Goal: Complete application form

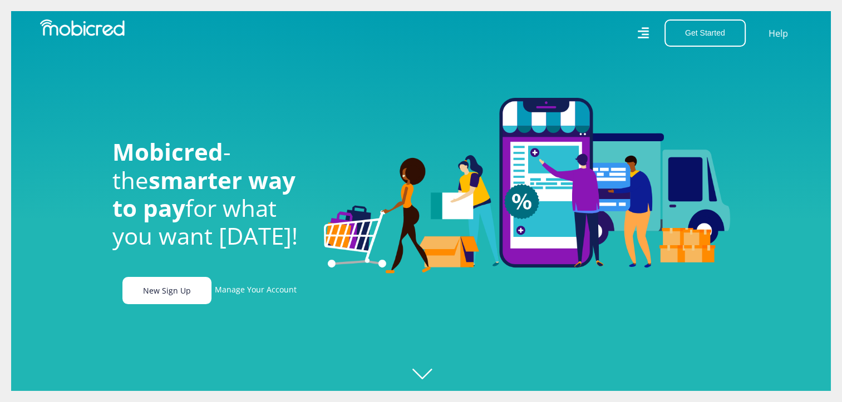
click at [170, 293] on link "New Sign Up" at bounding box center [166, 290] width 89 height 27
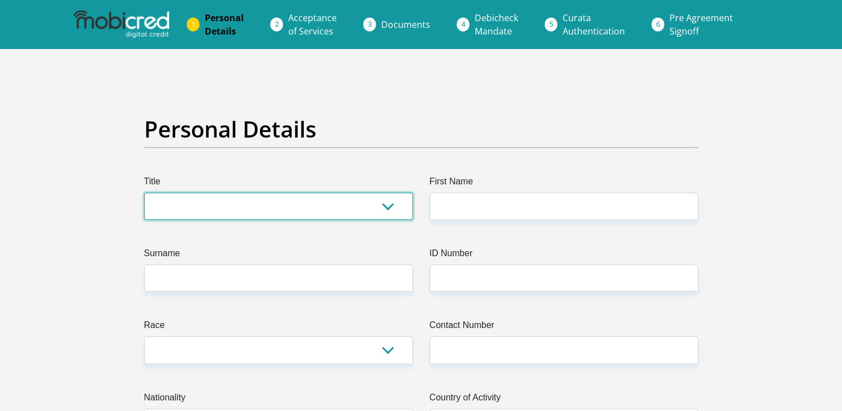
click at [390, 206] on select "Mr Ms Mrs Dr Other" at bounding box center [278, 206] width 269 height 27
select select "Ms"
click at [144, 193] on select "Mr Ms Mrs Dr Other" at bounding box center [278, 206] width 269 height 27
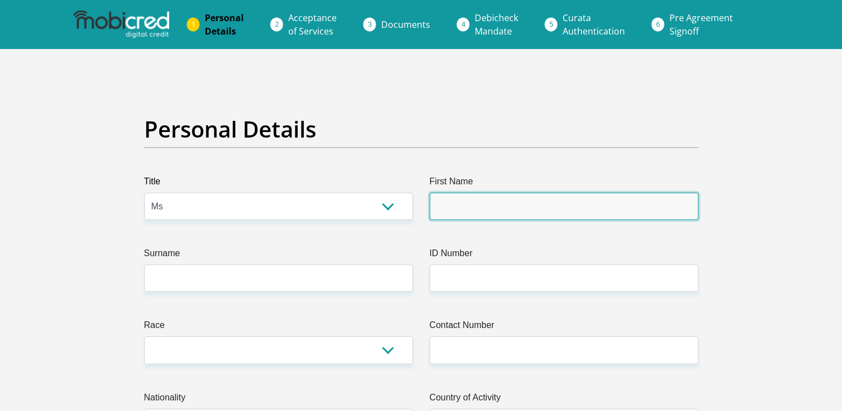
click at [450, 213] on input "First Name" at bounding box center [564, 206] width 269 height 27
type input "nelisiwe"
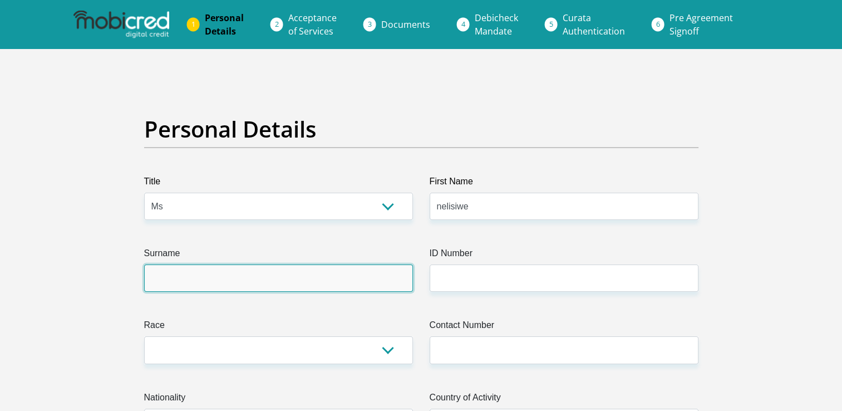
click at [169, 277] on input "Surname" at bounding box center [278, 277] width 269 height 27
type input "mkhatshwa"
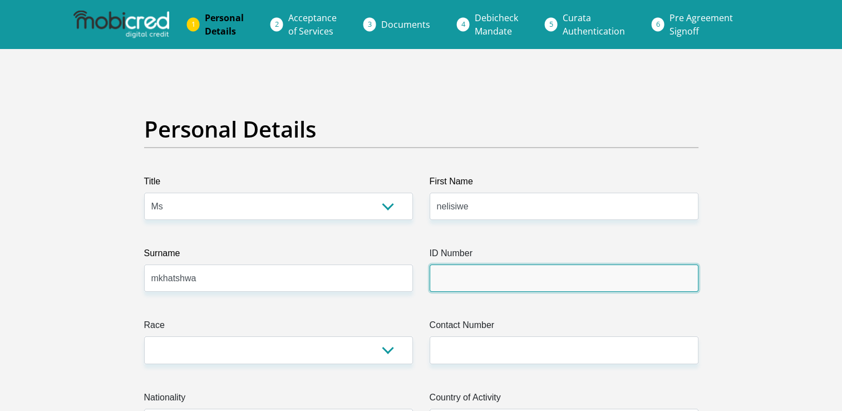
click at [446, 271] on input "ID Number" at bounding box center [564, 277] width 269 height 27
type input "9012251463085"
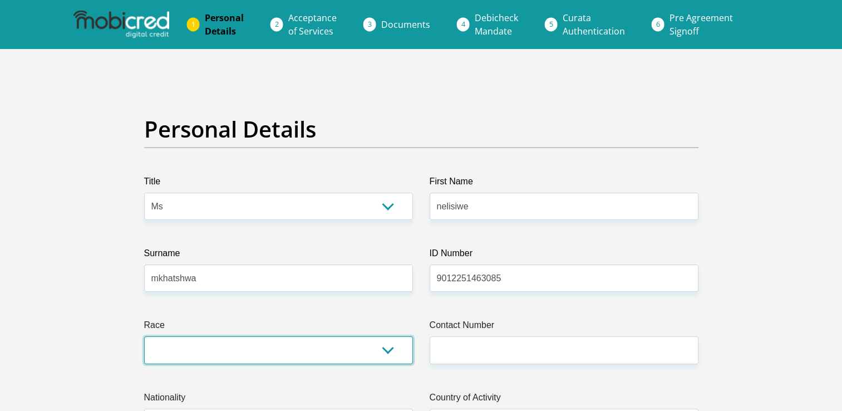
click at [299, 353] on select "Black Coloured Indian White Other" at bounding box center [278, 349] width 269 height 27
select select "1"
click at [144, 336] on select "Black Coloured Indian White Other" at bounding box center [278, 349] width 269 height 27
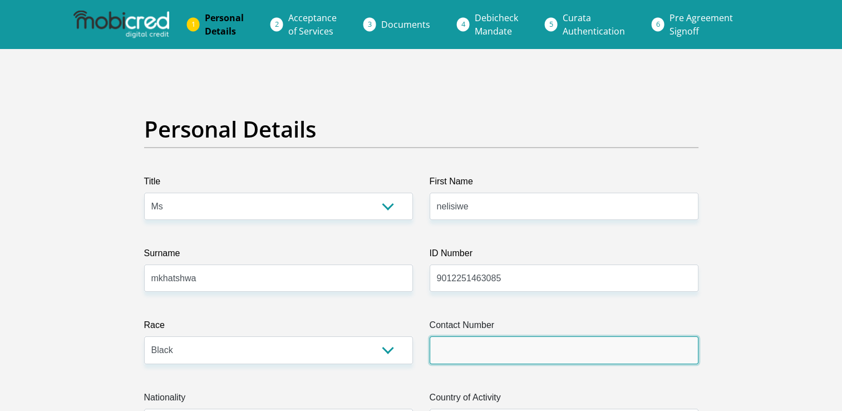
click at [461, 354] on input "Contact Number" at bounding box center [564, 349] width 269 height 27
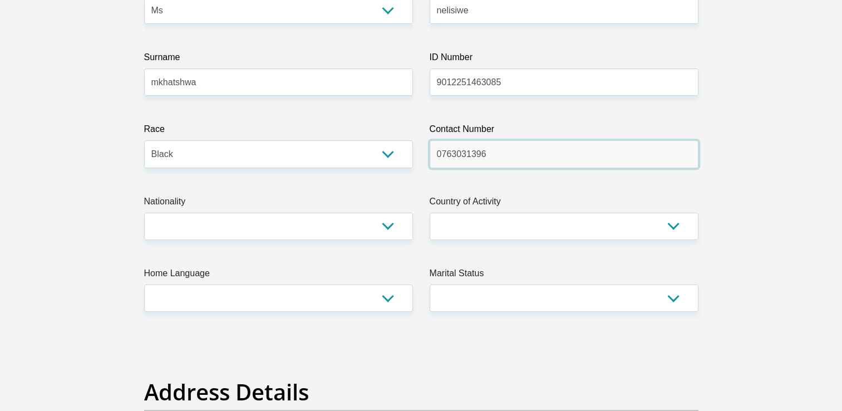
scroll to position [247, 0]
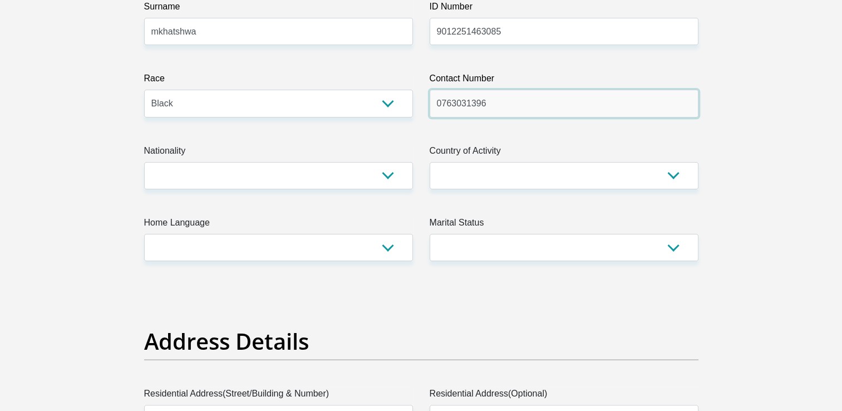
type input "0763031396"
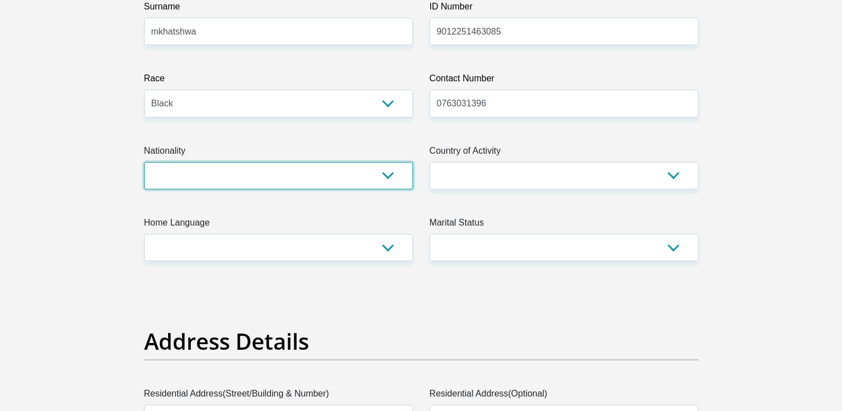
click at [387, 178] on select "South Africa Afghanistan Aland Islands Albania Algeria America Samoa American V…" at bounding box center [278, 175] width 269 height 27
select select "ZAF"
click at [144, 162] on select "South Africa Afghanistan Aland Islands Albania Algeria America Samoa American V…" at bounding box center [278, 175] width 269 height 27
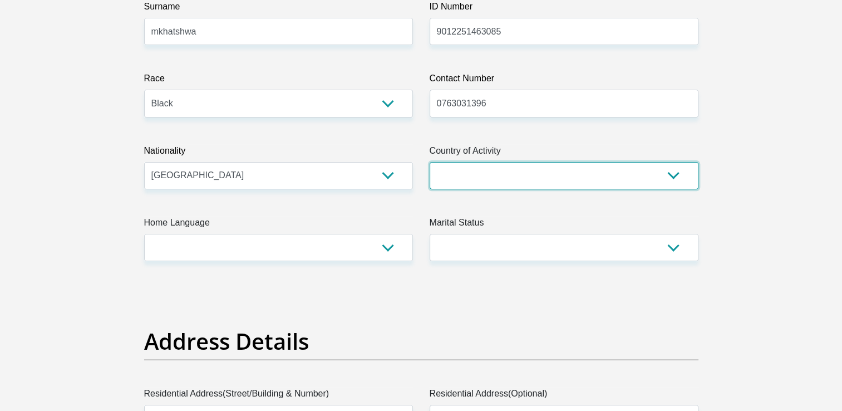
click at [663, 166] on select "South Africa Afghanistan Aland Islands Albania Algeria America Samoa American V…" at bounding box center [564, 175] width 269 height 27
select select "ZAF"
click at [430, 162] on select "South Africa Afghanistan Aland Islands Albania Algeria America Samoa American V…" at bounding box center [564, 175] width 269 height 27
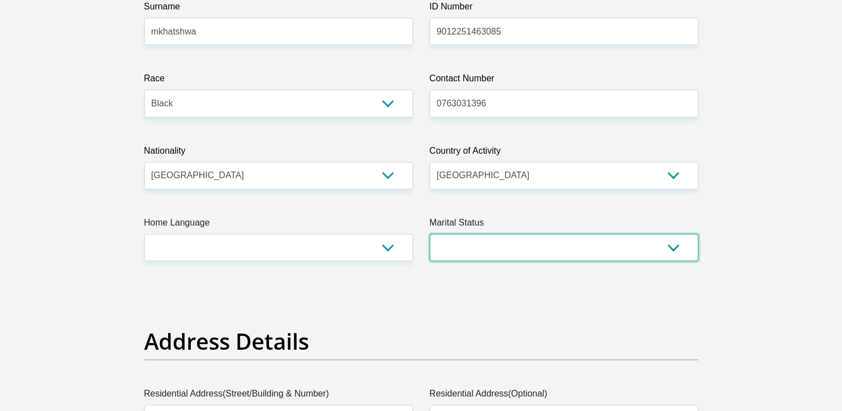
click at [501, 242] on select "Married ANC Single Divorced Widowed Married COP or Customary Law" at bounding box center [564, 247] width 269 height 27
select select "2"
click at [430, 234] on select "Married ANC Single Divorced Widowed Married COP or Customary Law" at bounding box center [564, 247] width 269 height 27
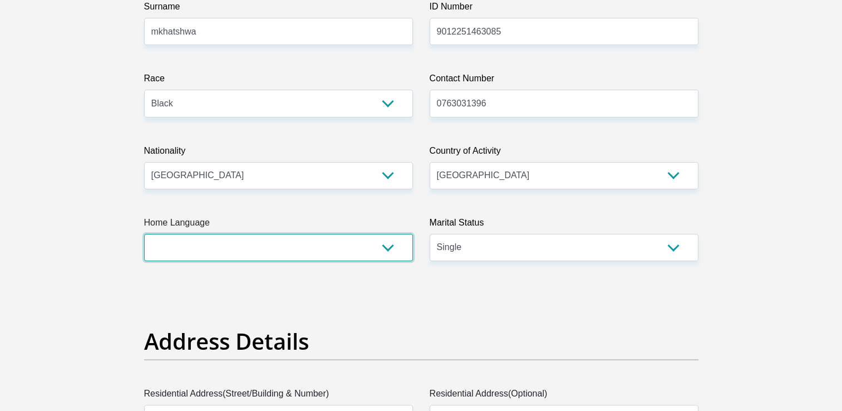
click at [352, 242] on select "Afrikaans English Sepedi South Ndebele Southern Sotho Swati Tsonga Tswana Venda…" at bounding box center [278, 247] width 269 height 27
select select "zul"
click at [144, 234] on select "Afrikaans English Sepedi South Ndebele Southern Sotho Swati Tsonga Tswana Venda…" at bounding box center [278, 247] width 269 height 27
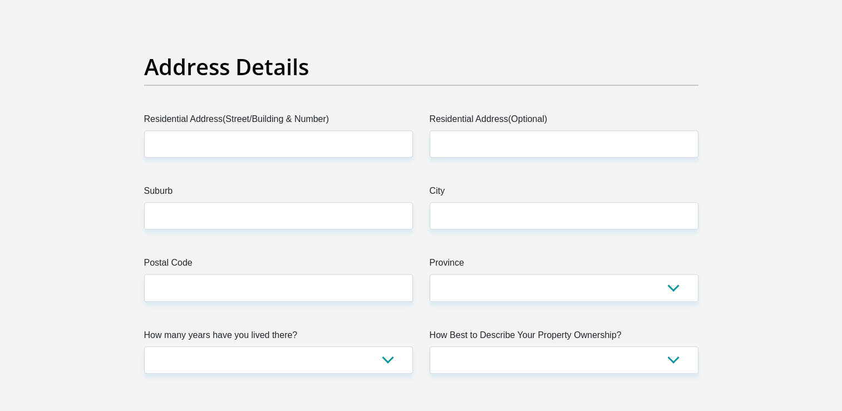
scroll to position [530, 0]
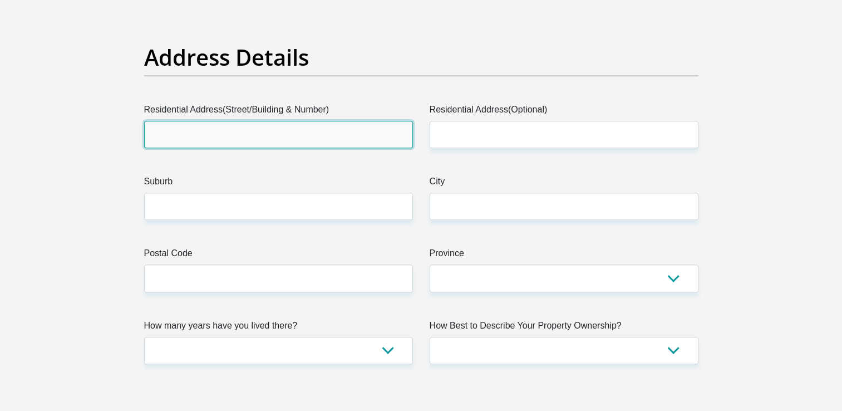
click at [173, 124] on input "Residential Address(Street/Building & Number)" at bounding box center [278, 134] width 269 height 27
type input "stand 014205"
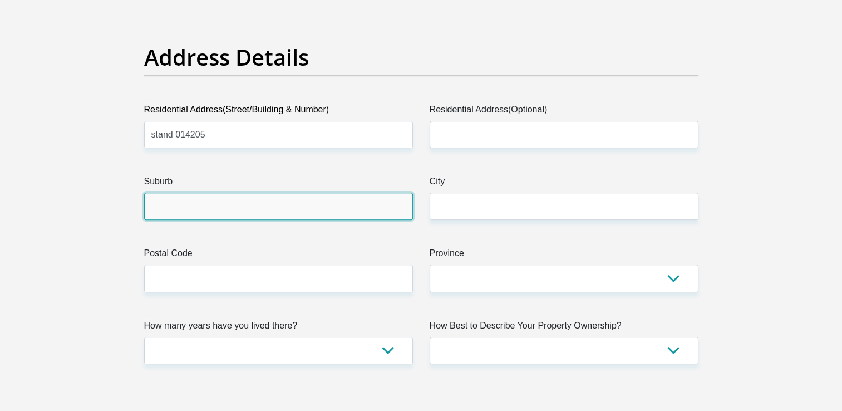
click at [165, 200] on input "Suburb" at bounding box center [278, 206] width 269 height 27
type input "msogwaba"
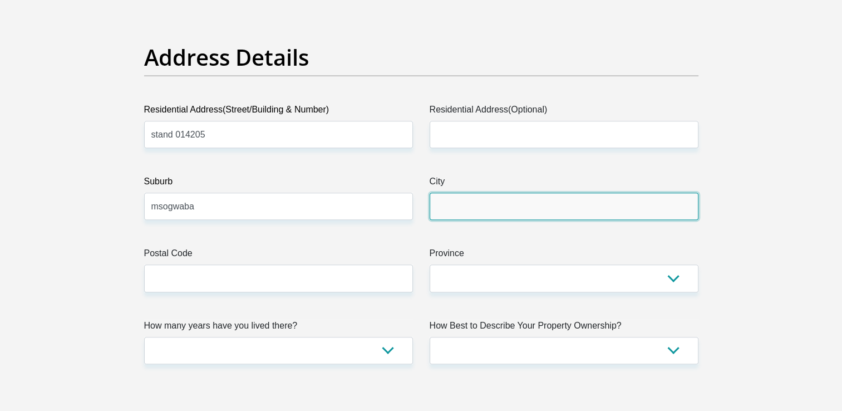
click at [438, 200] on input "City" at bounding box center [564, 206] width 269 height 27
type input "nelspruit"
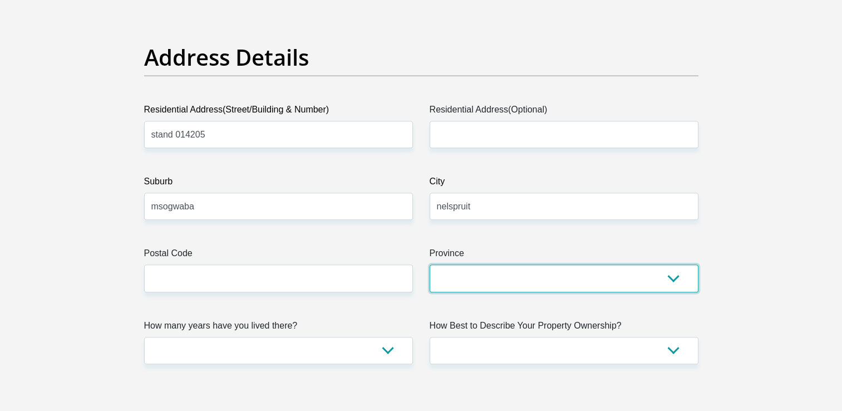
click at [514, 277] on select "Eastern Cape Free State Gauteng KwaZulu-Natal Limpopo Mpumalanga Northern Cape …" at bounding box center [564, 277] width 269 height 27
select select "Mpumalanga"
click at [430, 264] on select "Eastern Cape Free State Gauteng KwaZulu-Natal Limpopo Mpumalanga Northern Cape …" at bounding box center [564, 277] width 269 height 27
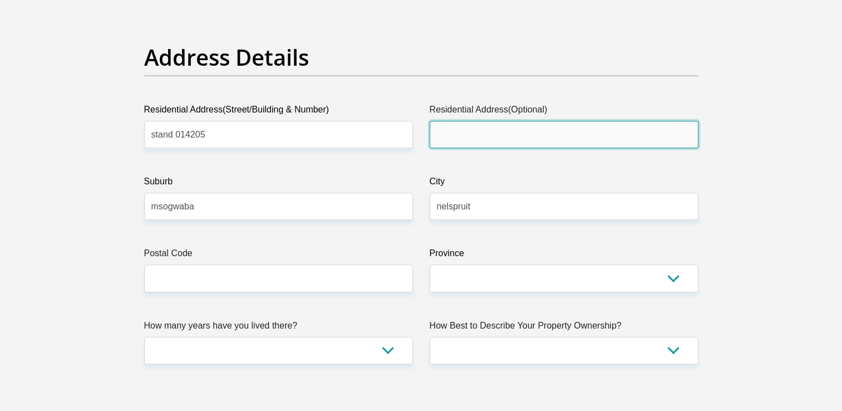
click at [453, 131] on input "Residential Address(Optional)" at bounding box center [564, 134] width 269 height 27
type input "stand 014205"
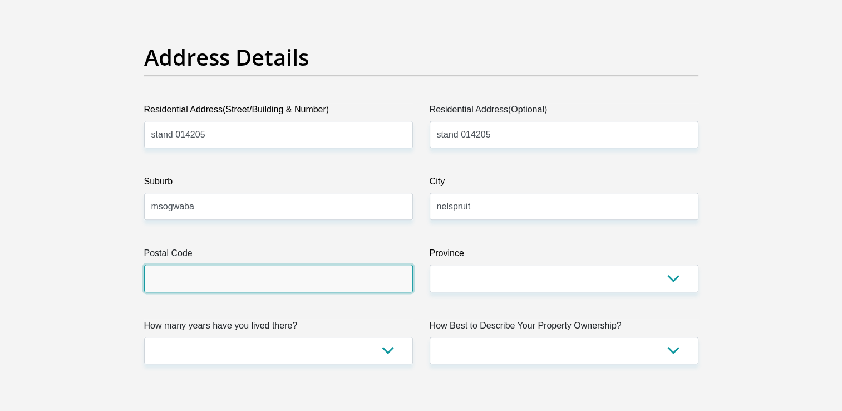
click at [170, 281] on input "Postal Code" at bounding box center [278, 277] width 269 height 27
type input "1215"
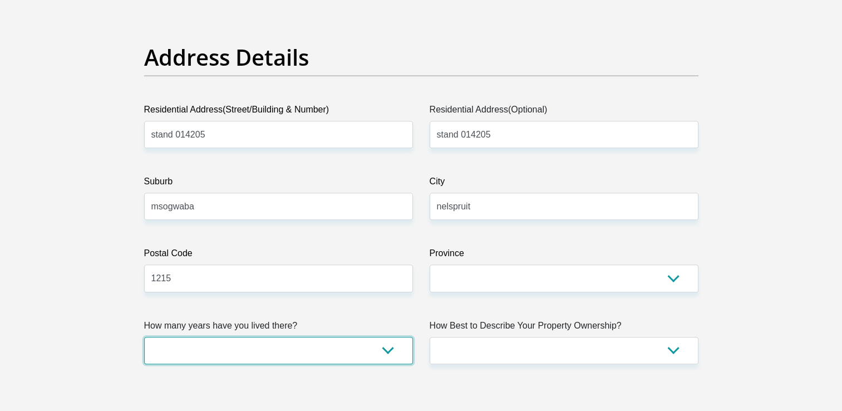
click at [283, 342] on select "less than 1 year 1-3 years 3-5 years 5+ years" at bounding box center [278, 350] width 269 height 27
select select "5"
click at [144, 337] on select "less than 1 year 1-3 years 3-5 years 5+ years" at bounding box center [278, 350] width 269 height 27
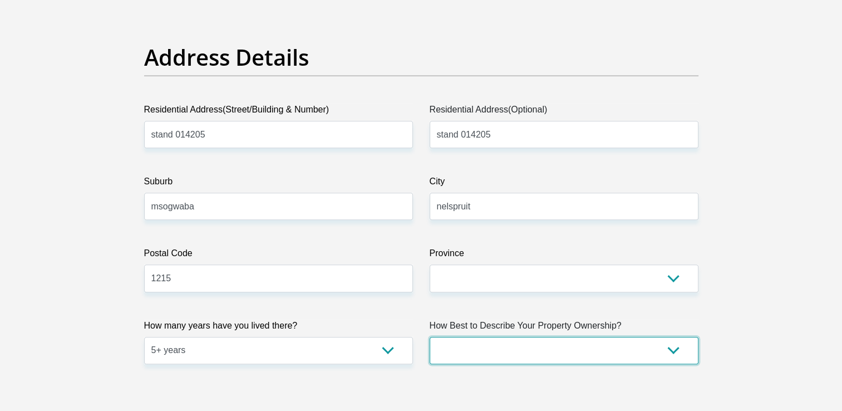
click at [588, 342] on select "Owned Rented Family Owned Company Dwelling" at bounding box center [564, 350] width 269 height 27
click at [430, 337] on select "Owned Rented Family Owned Company Dwelling" at bounding box center [564, 350] width 269 height 27
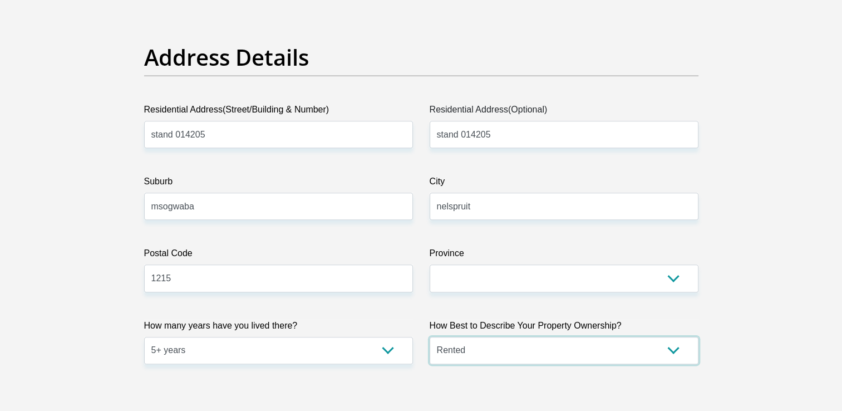
click at [512, 356] on select "Owned Rented Family Owned Company Dwelling" at bounding box center [564, 350] width 269 height 27
select select "Owned"
click at [430, 337] on select "Owned Rented Family Owned Company Dwelling" at bounding box center [564, 350] width 269 height 27
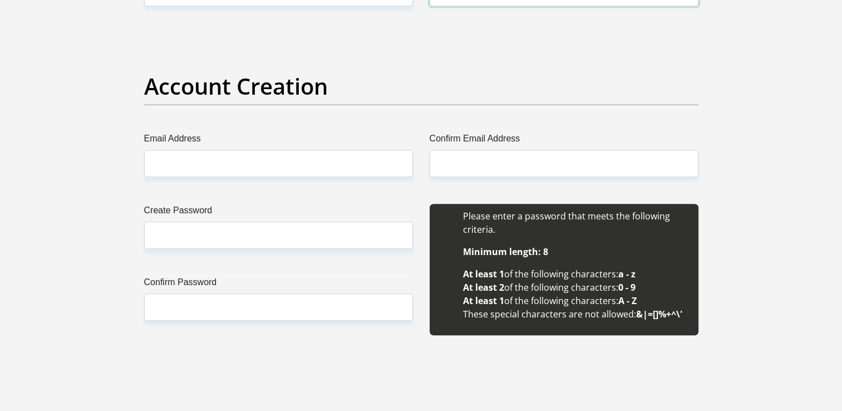
scroll to position [925, 0]
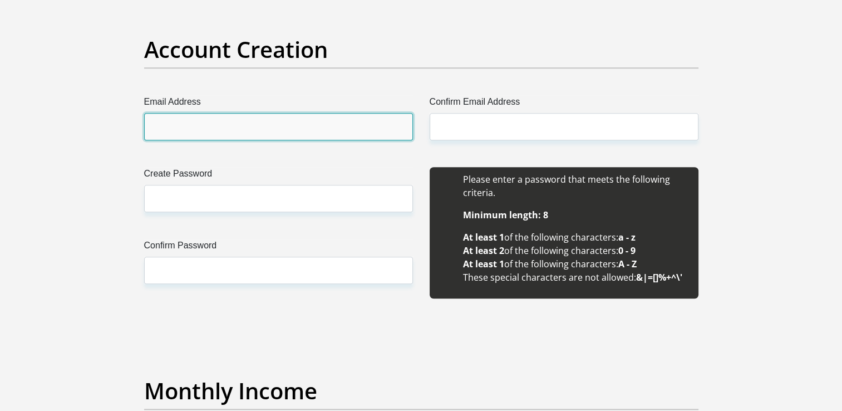
click at [166, 126] on input "Email Address" at bounding box center [278, 126] width 269 height 27
type input "merryzod@gmail.com"
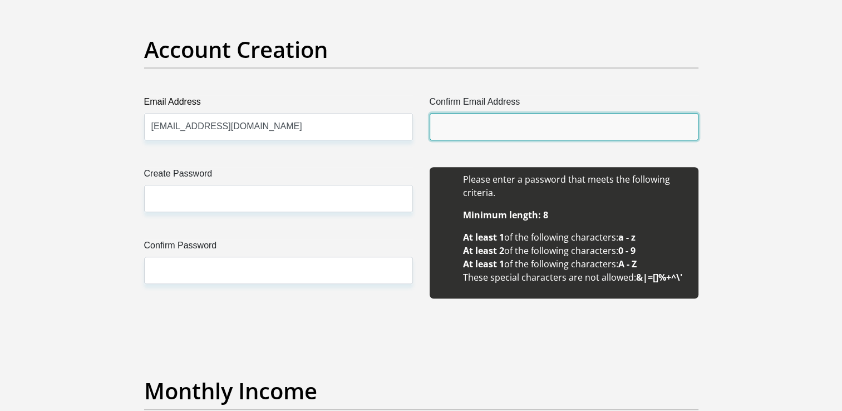
click at [448, 124] on input "Confirm Email Address" at bounding box center [564, 126] width 269 height 27
type input "merryzod@gmail.com"
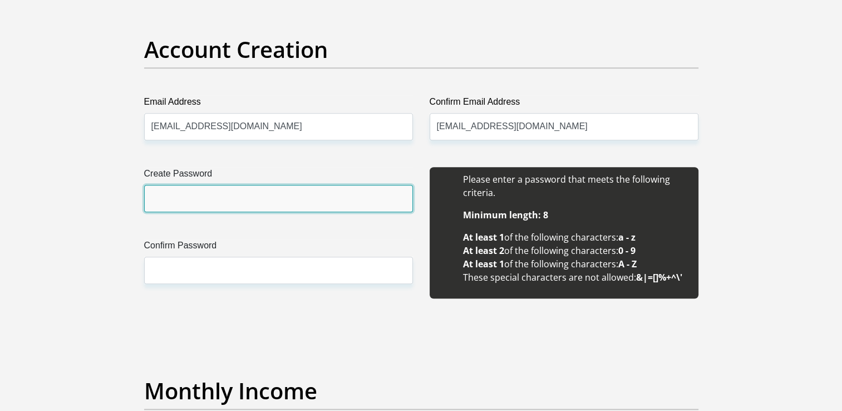
click at [168, 206] on input "Create Password" at bounding box center [278, 198] width 269 height 27
type input "26346abcD!"
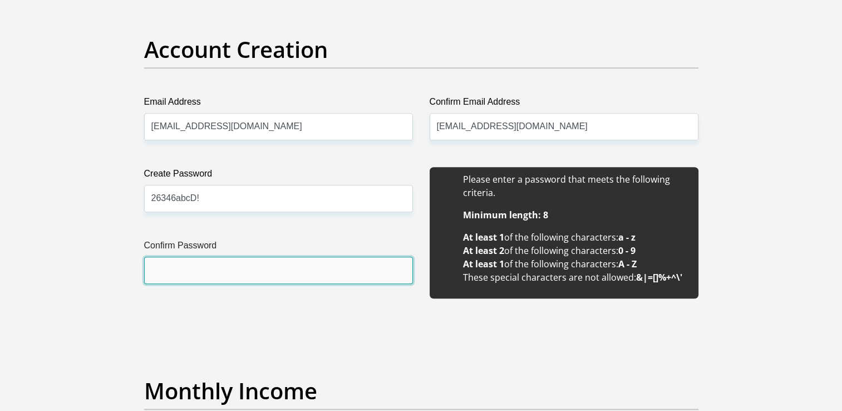
click at [176, 265] on input "Confirm Password" at bounding box center [278, 270] width 269 height 27
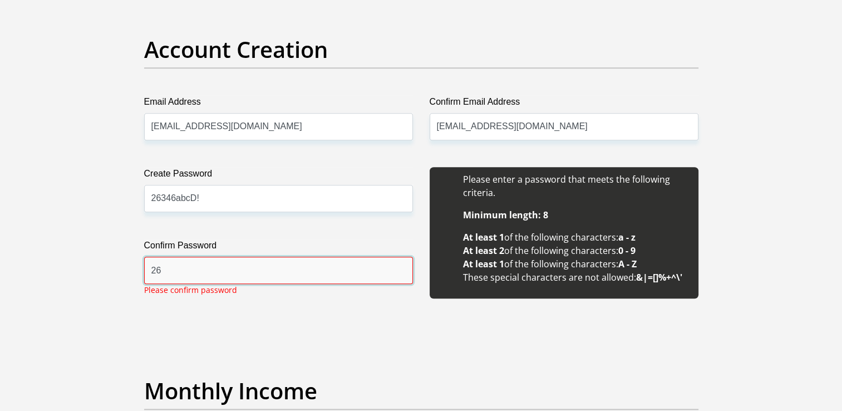
type input "26346abcD!"
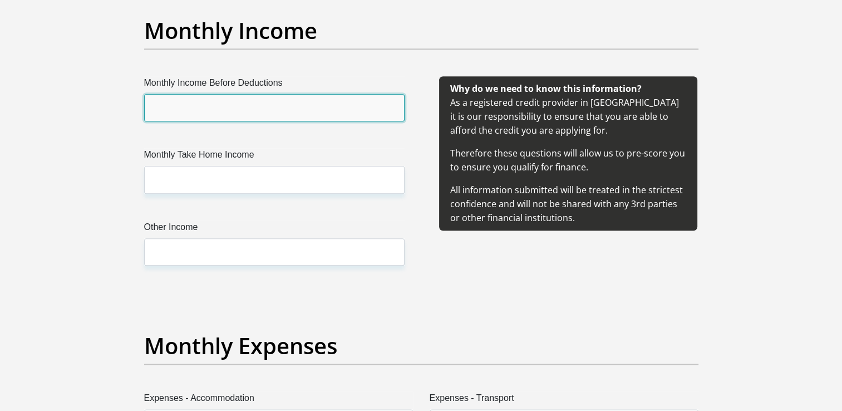
scroll to position [1304, 0]
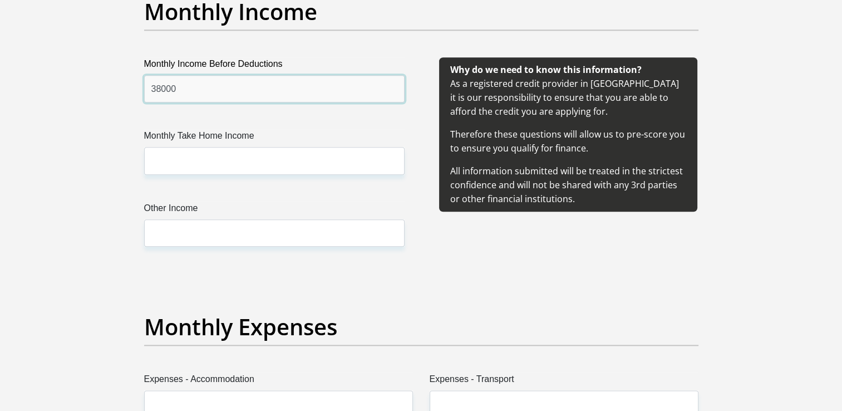
type input "38000"
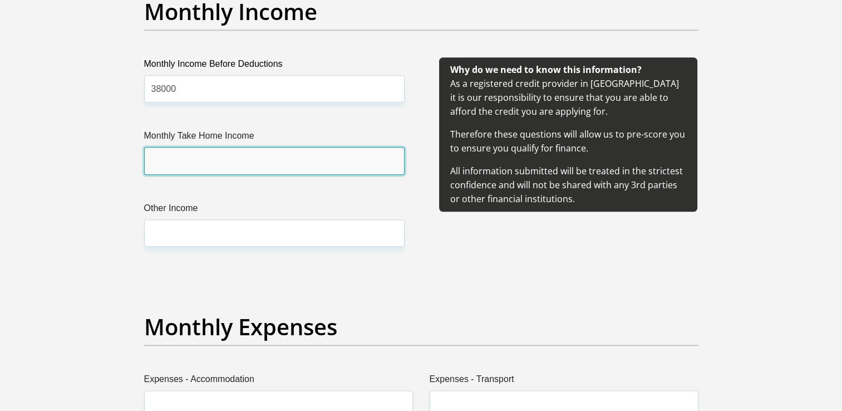
click at [166, 160] on input "Monthly Take Home Income" at bounding box center [274, 160] width 260 height 27
type input "28000"
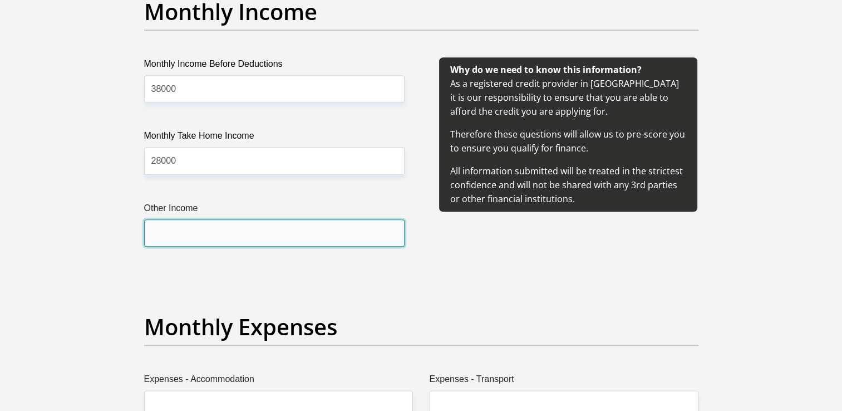
click at [172, 233] on input "Other Income" at bounding box center [274, 232] width 260 height 27
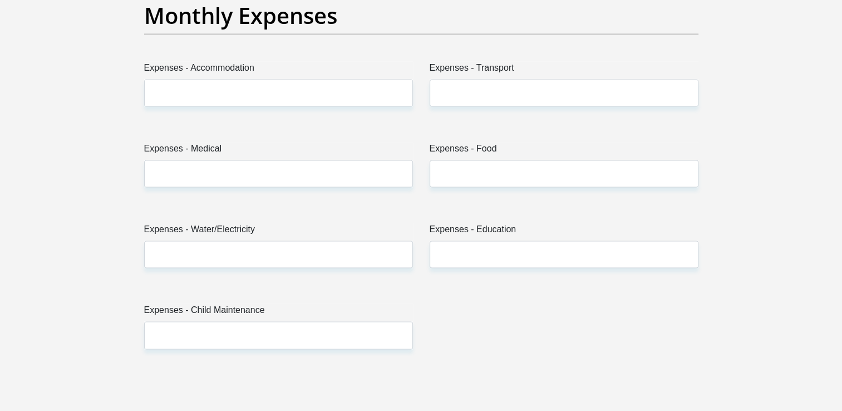
scroll to position [1610, 0]
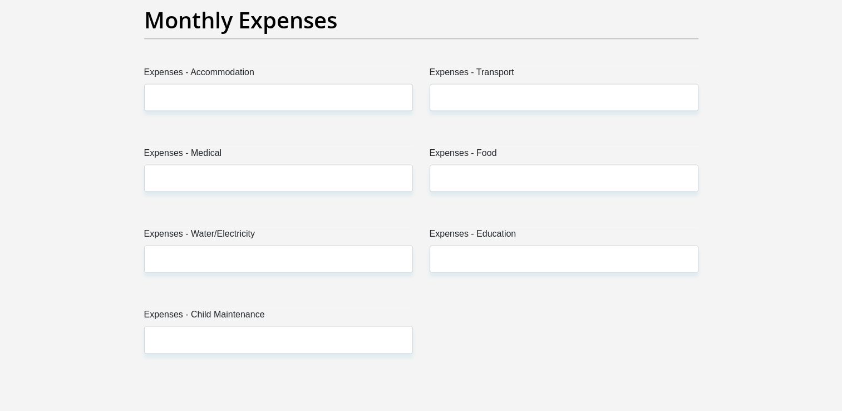
type input "0"
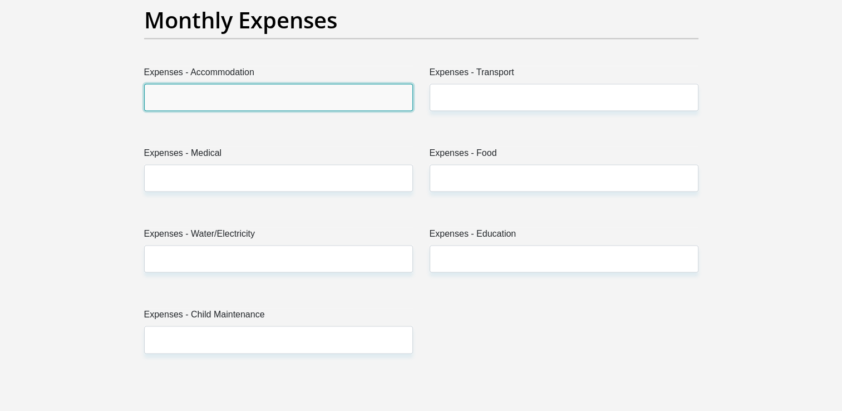
click at [190, 91] on input "Expenses - Accommodation" at bounding box center [278, 96] width 269 height 27
type input "5"
type input "0"
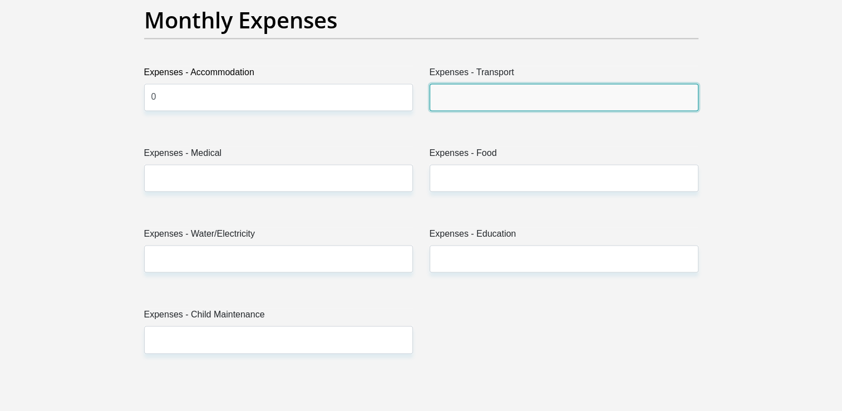
click at [436, 96] on input "Expenses - Transport" at bounding box center [564, 96] width 269 height 27
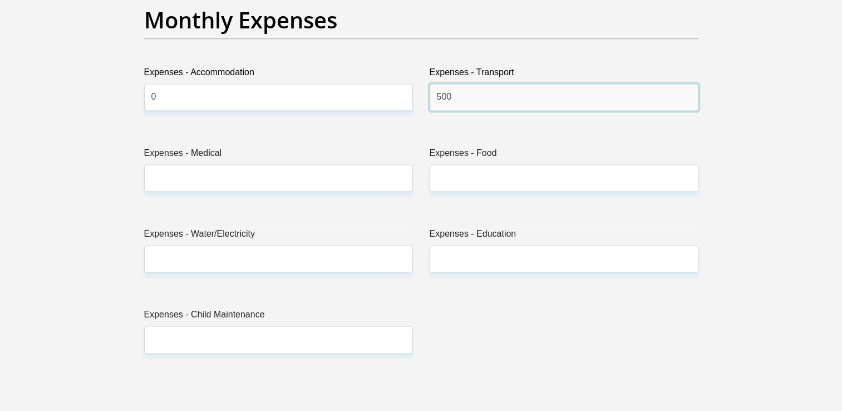
type input "500"
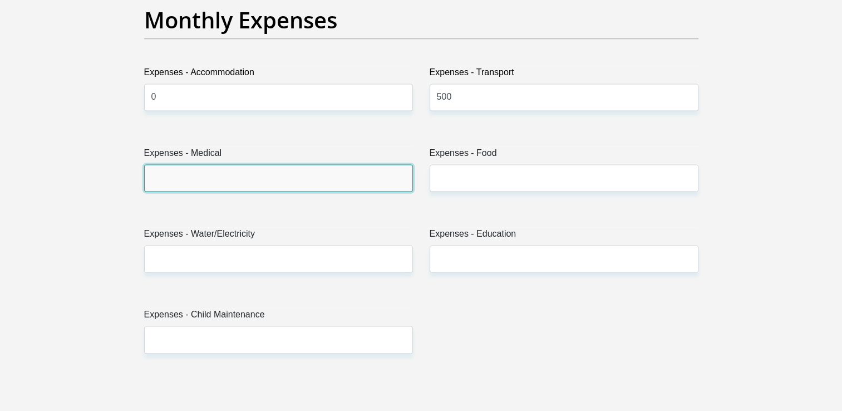
click at [198, 181] on input "Expenses - Medical" at bounding box center [278, 177] width 269 height 27
type input "500"
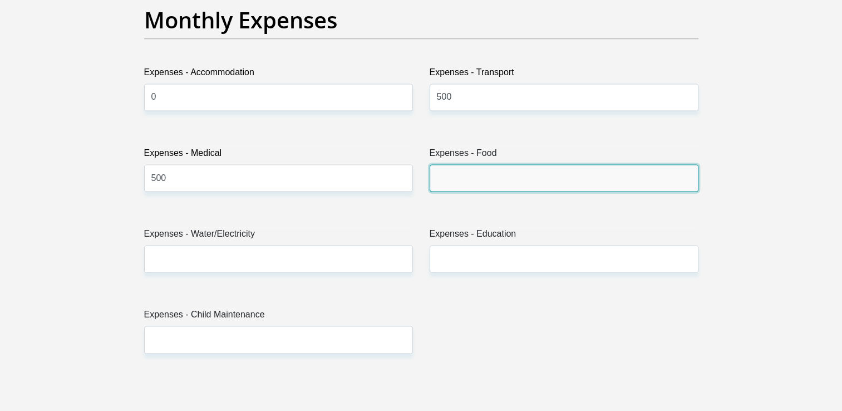
click at [461, 164] on input "Expenses - Food" at bounding box center [564, 177] width 269 height 27
type input "2000"
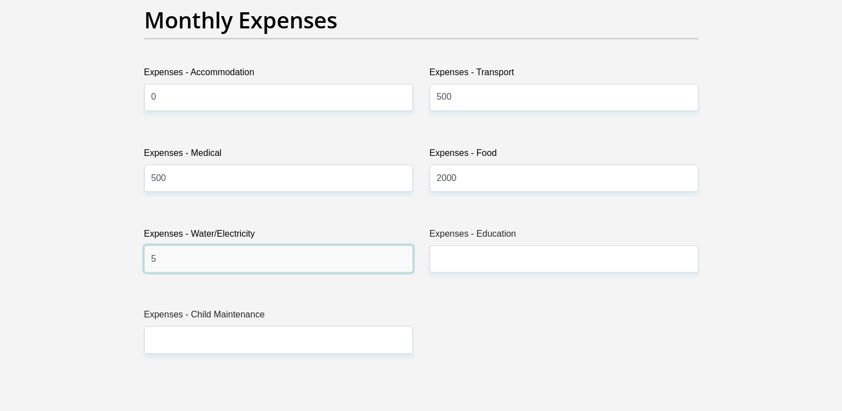
type input "500"
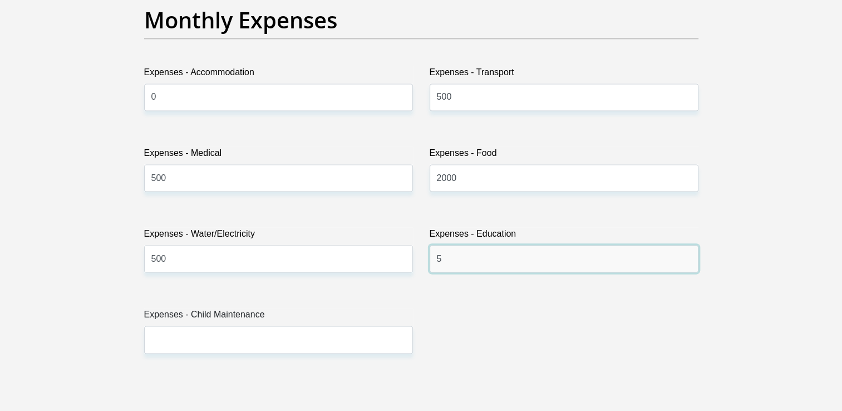
type input "500"
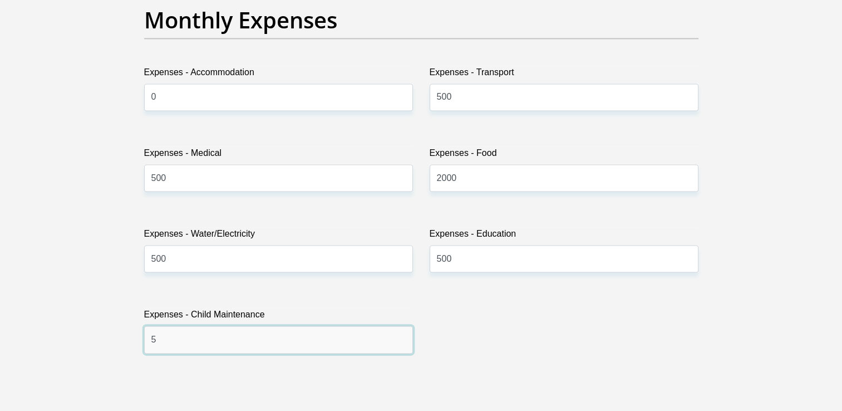
type input "500"
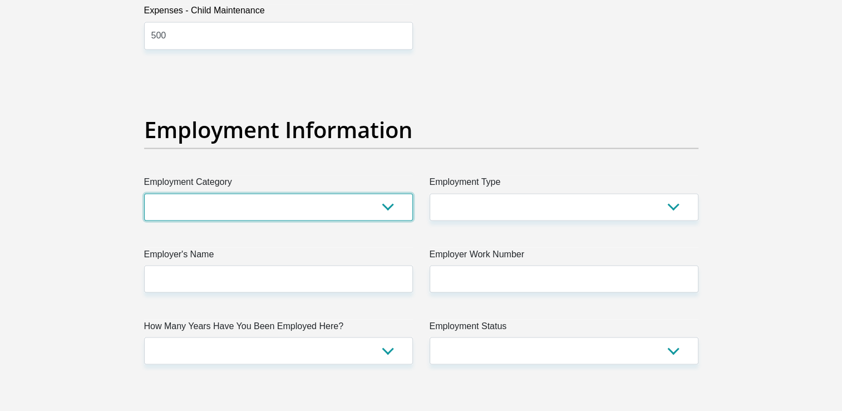
click at [225, 209] on select "AGRICULTURE ALCOHOL & TOBACCO CONSTRUCTION MATERIALS METALLURGY EQUIPMENT FOR R…" at bounding box center [278, 206] width 269 height 27
select select "8"
click at [144, 193] on select "AGRICULTURE ALCOHOL & TOBACCO CONSTRUCTION MATERIALS METALLURGY EQUIPMENT FOR R…" at bounding box center [278, 206] width 269 height 27
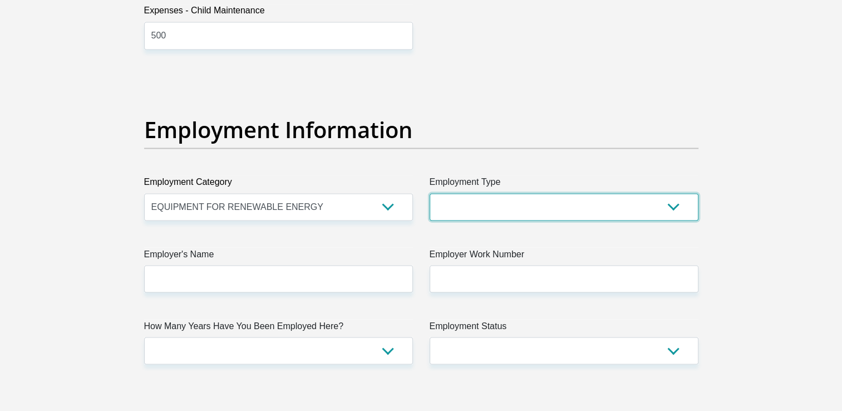
click at [484, 215] on select "College/Lecturer Craft Seller Creative Driver Executive Farmer Forces - Non Com…" at bounding box center [564, 206] width 269 height 27
select select "Manager"
click at [430, 193] on select "College/Lecturer Craft Seller Creative Driver Executive Farmer Forces - Non Com…" at bounding box center [564, 206] width 269 height 27
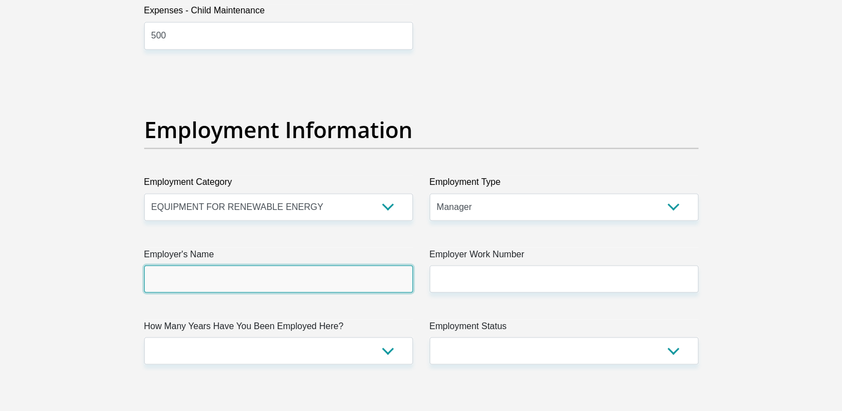
click at [244, 273] on input "Employer's Name" at bounding box center [278, 278] width 269 height 27
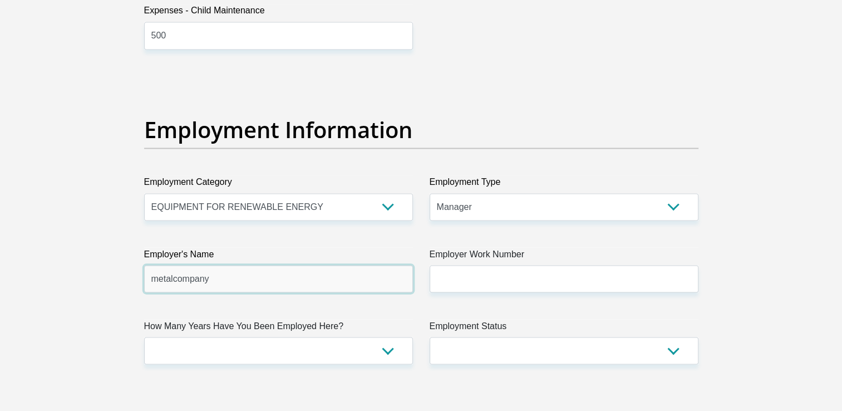
type input "metalcompany"
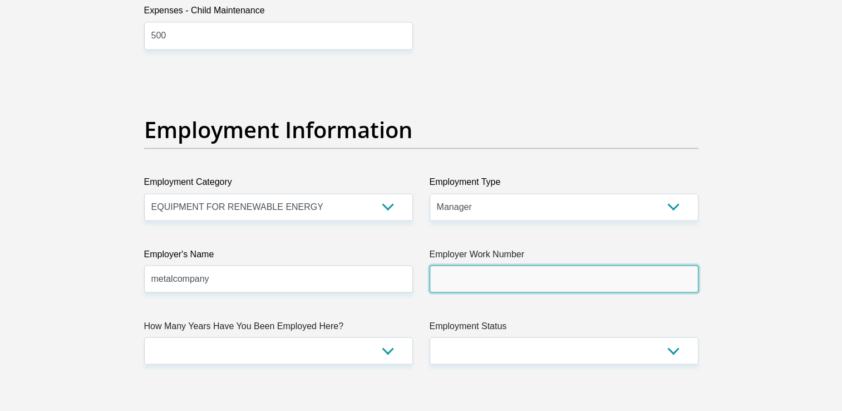
click at [476, 274] on input "Employer Work Number" at bounding box center [564, 278] width 269 height 27
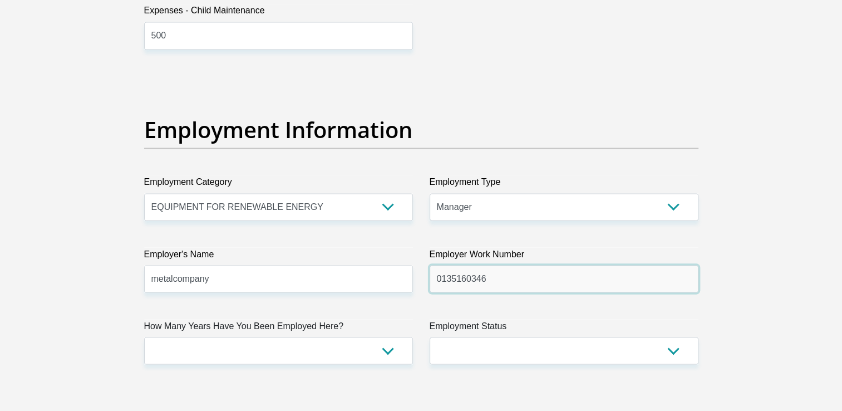
type input "0135160346"
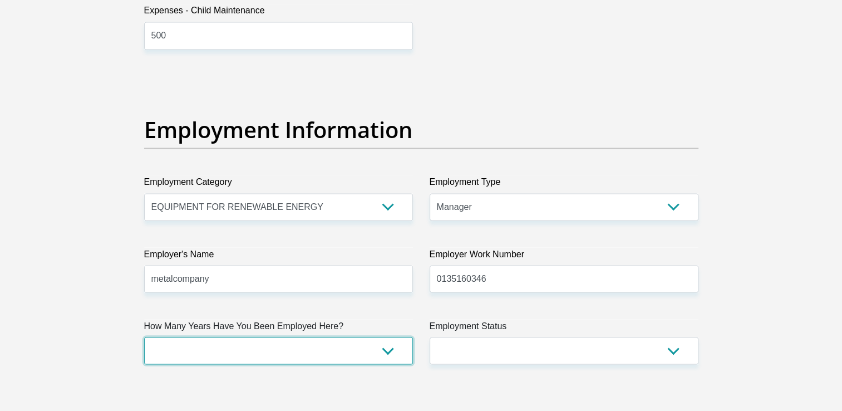
click at [384, 346] on select "less than 1 year 1-3 years 3-5 years 5+ years" at bounding box center [278, 350] width 269 height 27
select select "60"
click at [144, 337] on select "less than 1 year 1-3 years 3-5 years 5+ years" at bounding box center [278, 350] width 269 height 27
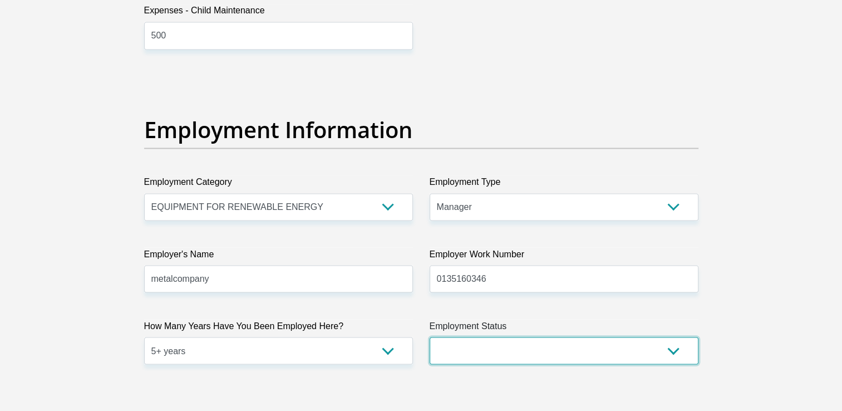
click at [525, 352] on select "Permanent/Full-time Part-time/Casual Contract Worker Self-Employed Housewife Re…" at bounding box center [564, 350] width 269 height 27
select select "1"
click at [430, 337] on select "Permanent/Full-time Part-time/Casual Contract Worker Self-Employed Housewife Re…" at bounding box center [564, 350] width 269 height 27
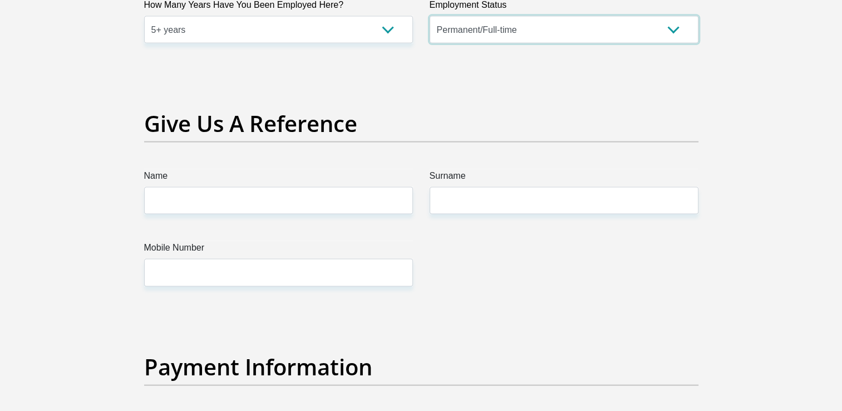
scroll to position [2239, 0]
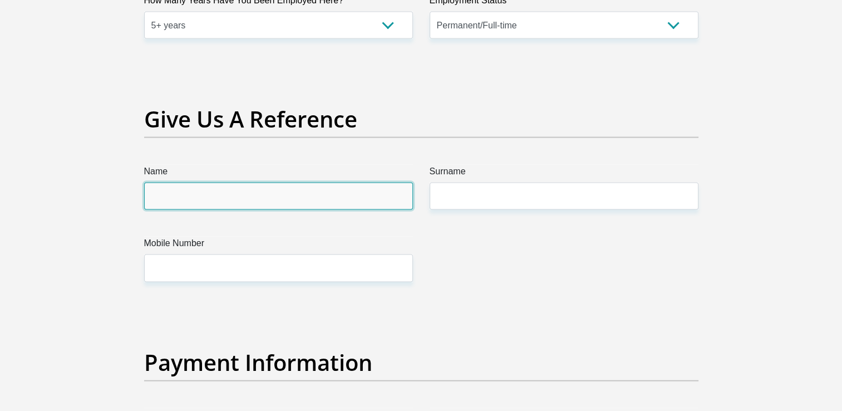
click at [201, 189] on input "Name" at bounding box center [278, 196] width 269 height 27
type input "ben"
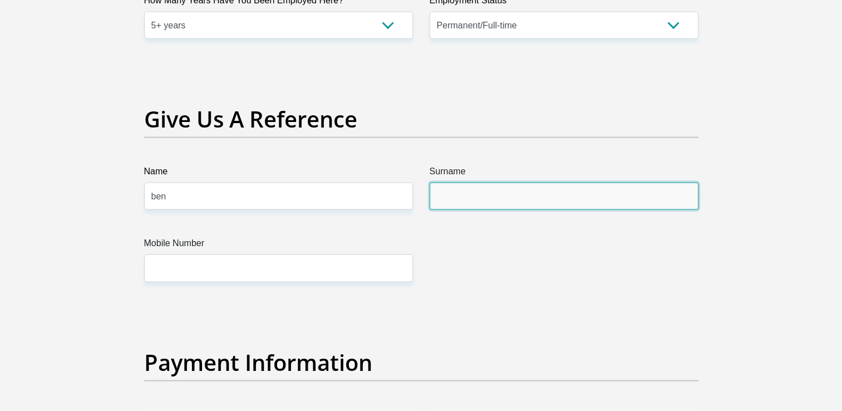
click at [447, 193] on input "Surname" at bounding box center [564, 196] width 269 height 27
type input "nkosi"
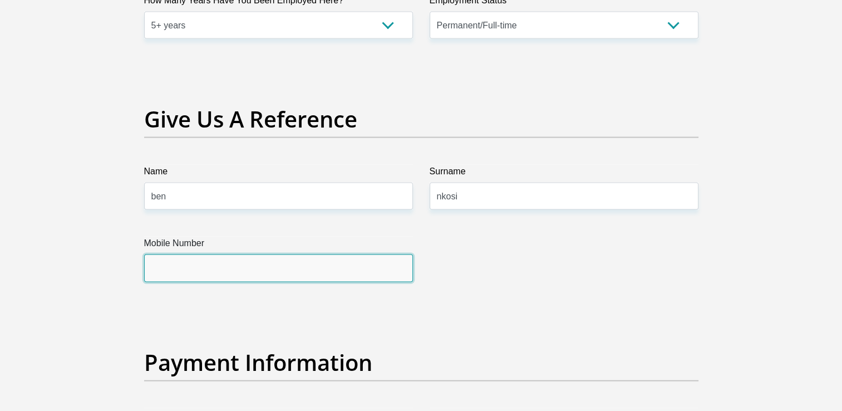
click at [162, 268] on input "Mobile Number" at bounding box center [278, 267] width 269 height 27
type input "0721109800"
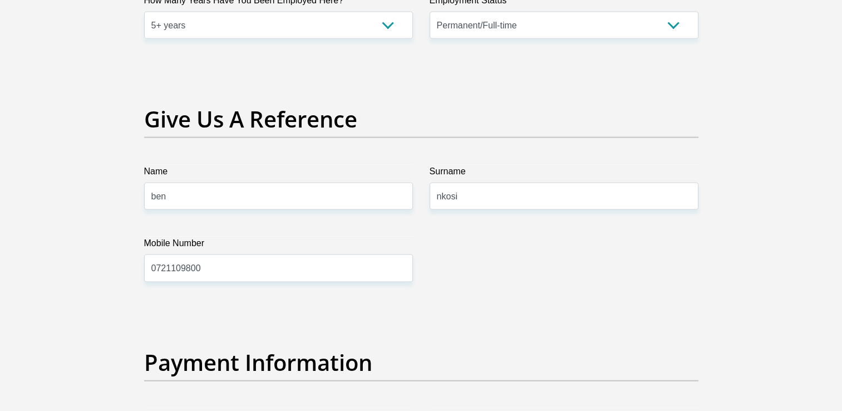
scroll to position [2471, 0]
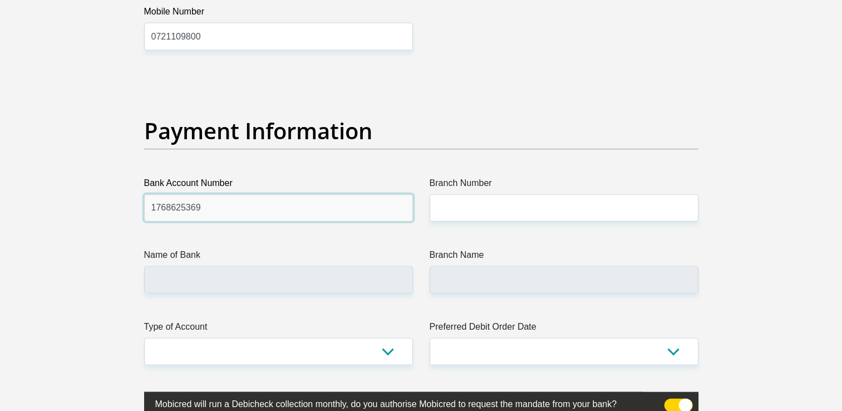
type input "1768625369"
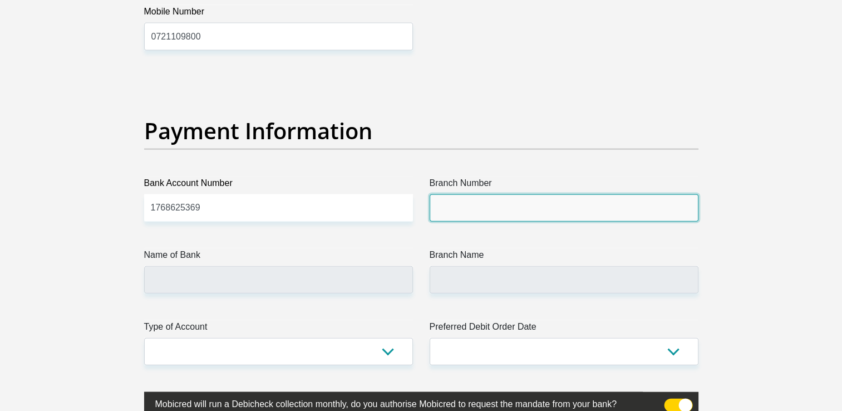
click at [470, 211] on input "Branch Number" at bounding box center [564, 207] width 269 height 27
type input "470010"
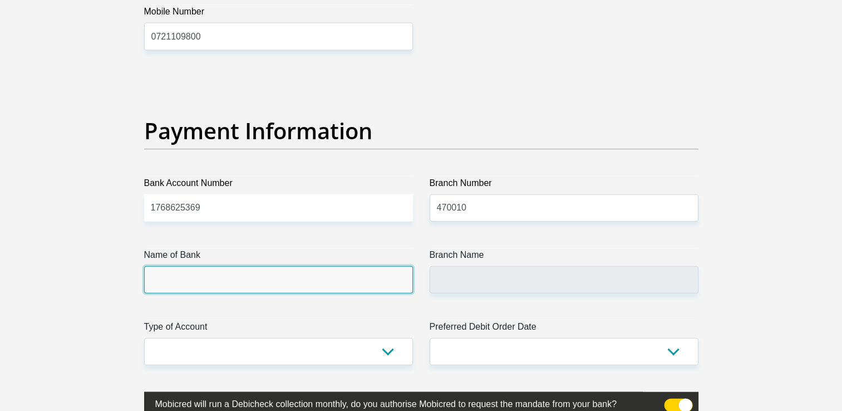
click at [277, 282] on input "Name of Bank" at bounding box center [278, 279] width 269 height 27
type input "CAPITEC BANK LIMITED"
type input "CAPITEC BANK CPC"
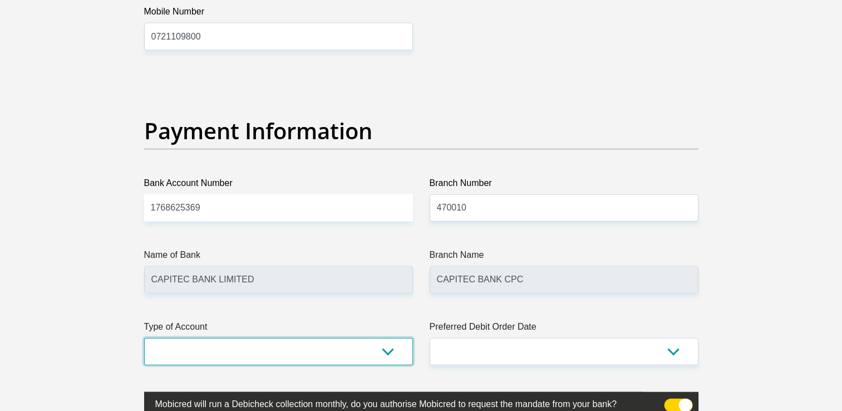
click at [263, 353] on select "Cheque Savings" at bounding box center [278, 351] width 269 height 27
select select "SAV"
click at [144, 338] on select "Cheque Savings" at bounding box center [278, 351] width 269 height 27
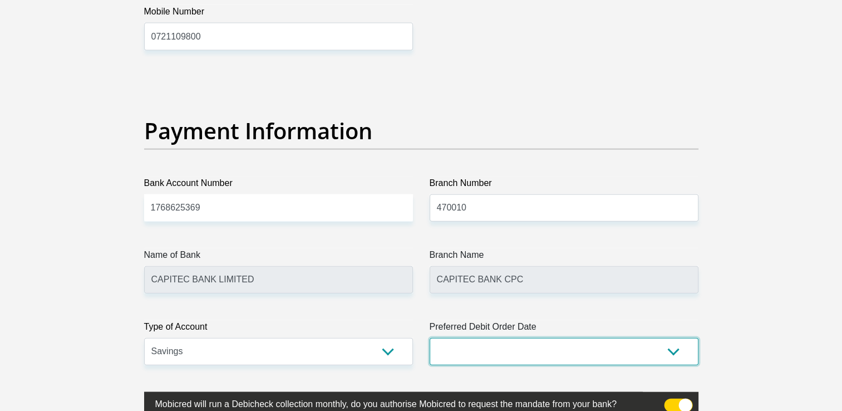
click at [513, 346] on select "1st 2nd 3rd 4th 5th 7th 18th 19th 20th 21st 22nd 23rd 24th 25th 26th 27th 28th …" at bounding box center [564, 351] width 269 height 27
click at [430, 338] on select "1st 2nd 3rd 4th 5th 7th 18th 19th 20th 21st 22nd 23rd 24th 25th 26th 27th 28th …" at bounding box center [564, 351] width 269 height 27
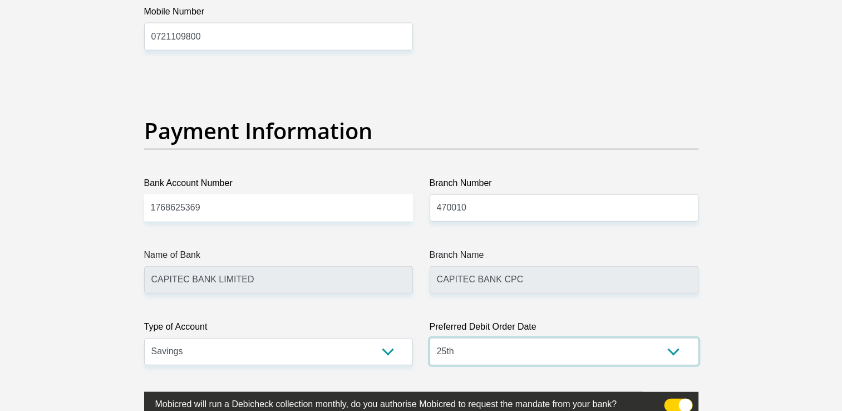
click at [664, 348] on select "1st 2nd 3rd 4th 5th 7th 18th 19th 20th 21st 22nd 23rd 24th 25th 26th 27th 28th …" at bounding box center [564, 351] width 269 height 27
select select "30"
click at [430, 338] on select "1st 2nd 3rd 4th 5th 7th 18th 19th 20th 21st 22nd 23rd 24th 25th 26th 27th 28th …" at bounding box center [564, 351] width 269 height 27
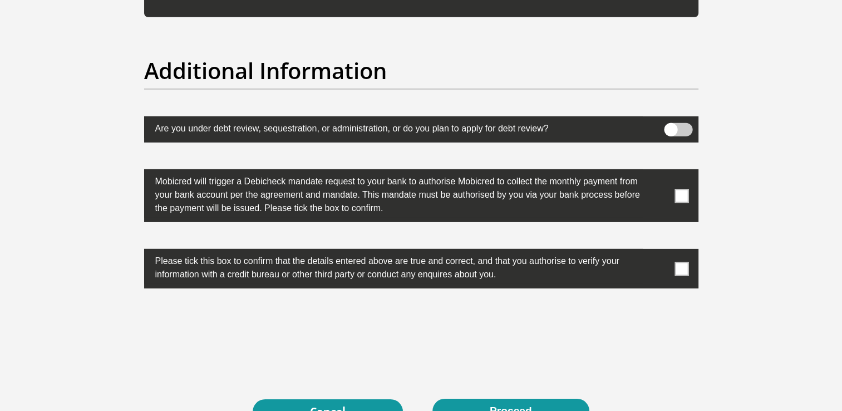
scroll to position [3447, 0]
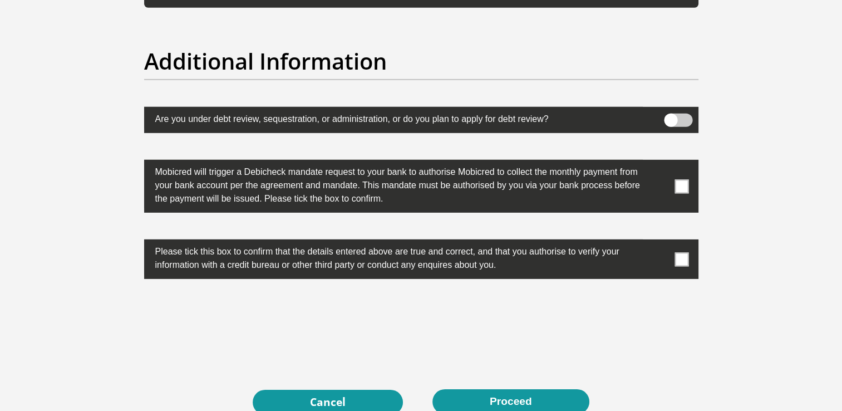
click at [686, 184] on span at bounding box center [681, 186] width 14 height 14
click at [659, 162] on input "checkbox" at bounding box center [659, 162] width 0 height 0
click at [676, 253] on span at bounding box center [681, 259] width 14 height 14
click at [659, 242] on input "checkbox" at bounding box center [659, 242] width 0 height 0
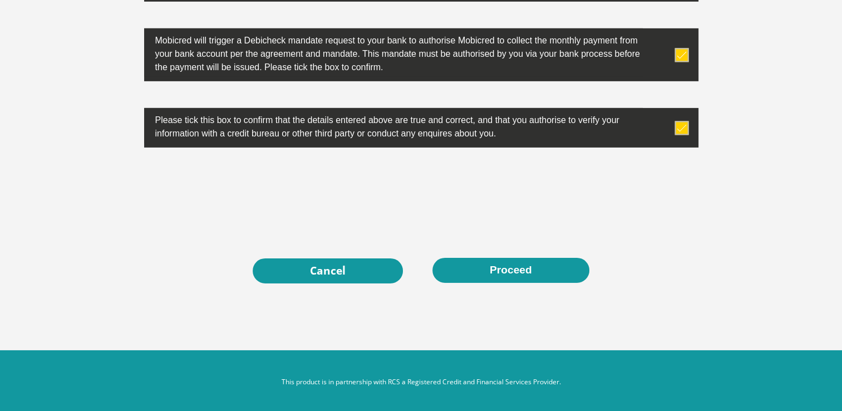
scroll to position [3579, 0]
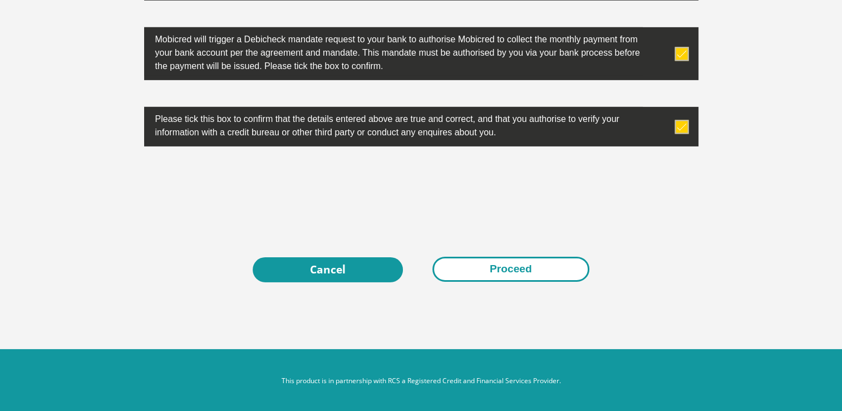
click at [533, 268] on button "Proceed" at bounding box center [510, 269] width 157 height 25
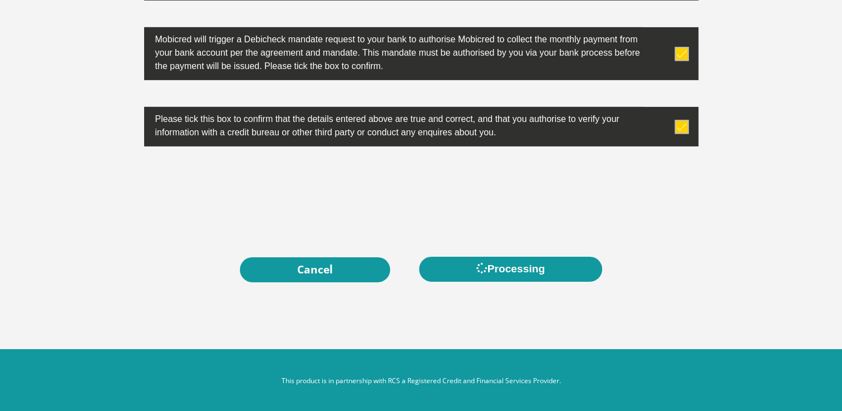
scroll to position [0, 0]
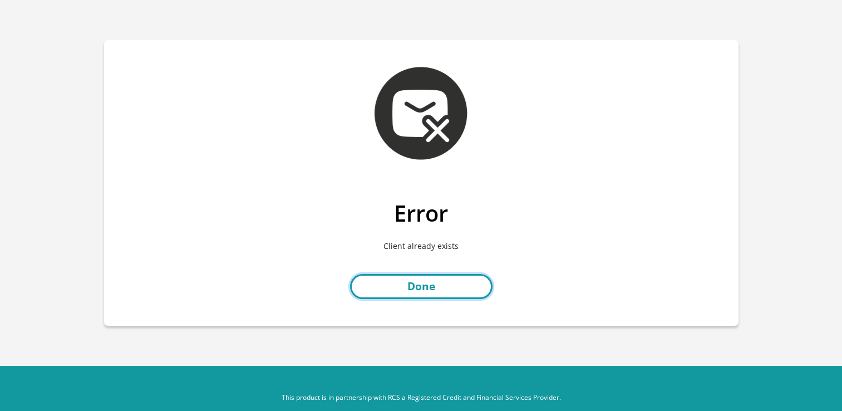
click at [434, 293] on link "Done" at bounding box center [421, 286] width 142 height 25
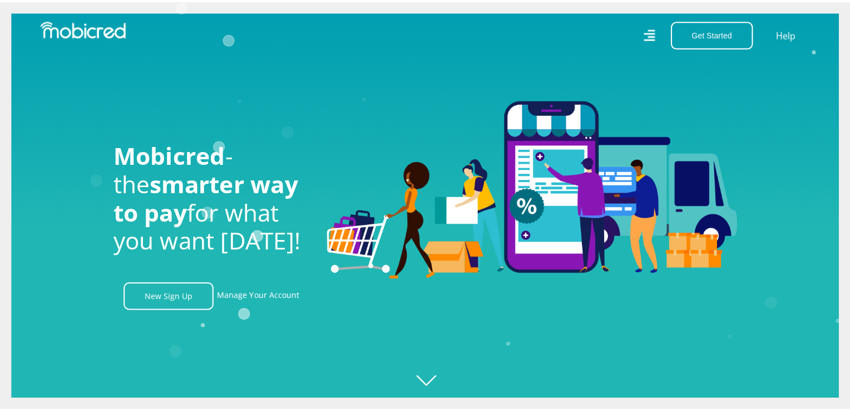
scroll to position [0, 792]
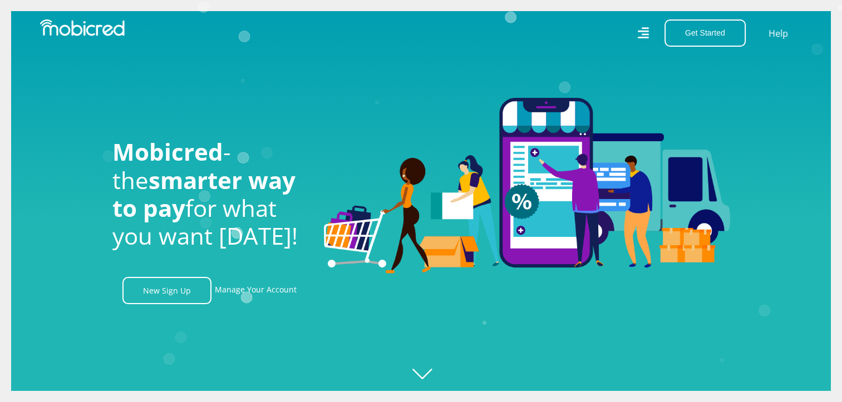
click at [642, 29] on icon at bounding box center [643, 32] width 12 height 17
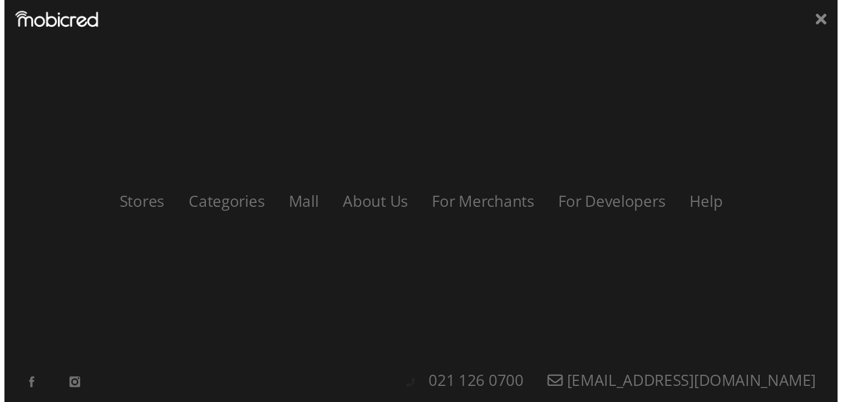
scroll to position [0, 2538]
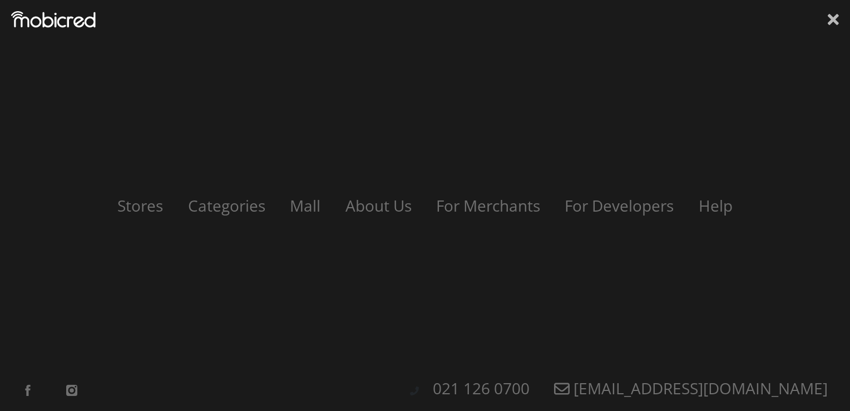
click at [833, 14] on icon at bounding box center [833, 19] width 11 height 17
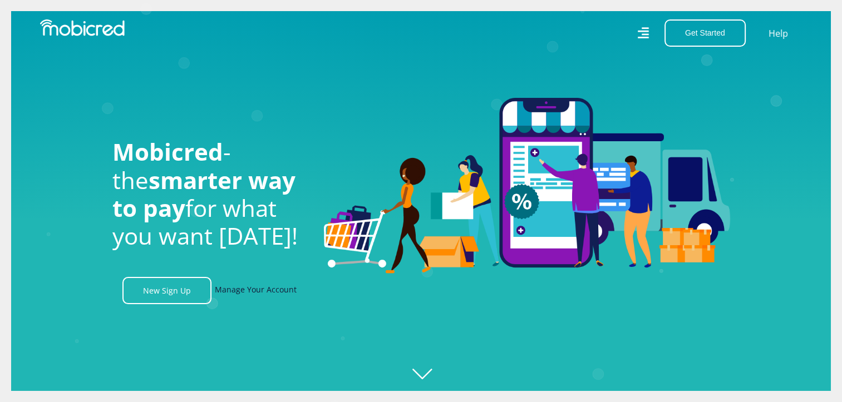
click at [255, 295] on link "Manage Your Account" at bounding box center [256, 290] width 82 height 27
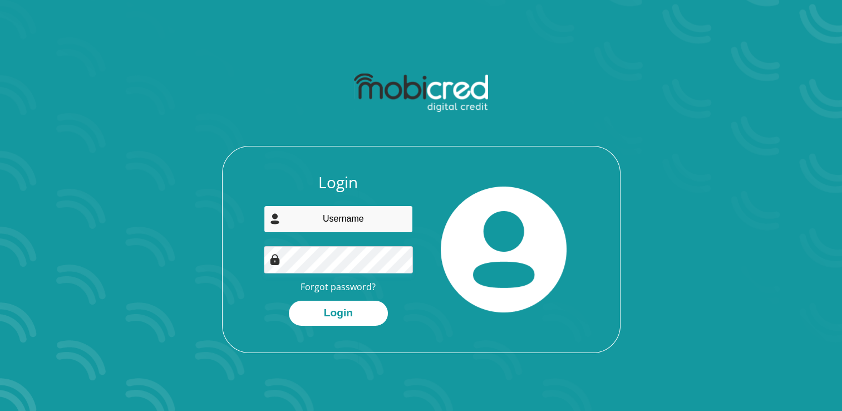
click at [306, 228] on input "email" at bounding box center [338, 218] width 149 height 27
type input "[EMAIL_ADDRESS][DOMAIN_NAME]"
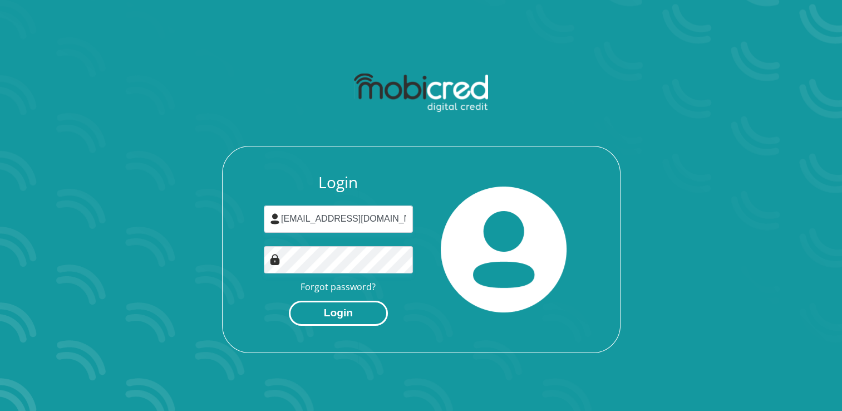
click at [343, 317] on button "Login" at bounding box center [338, 313] width 99 height 25
